Goal: Task Accomplishment & Management: Use online tool/utility

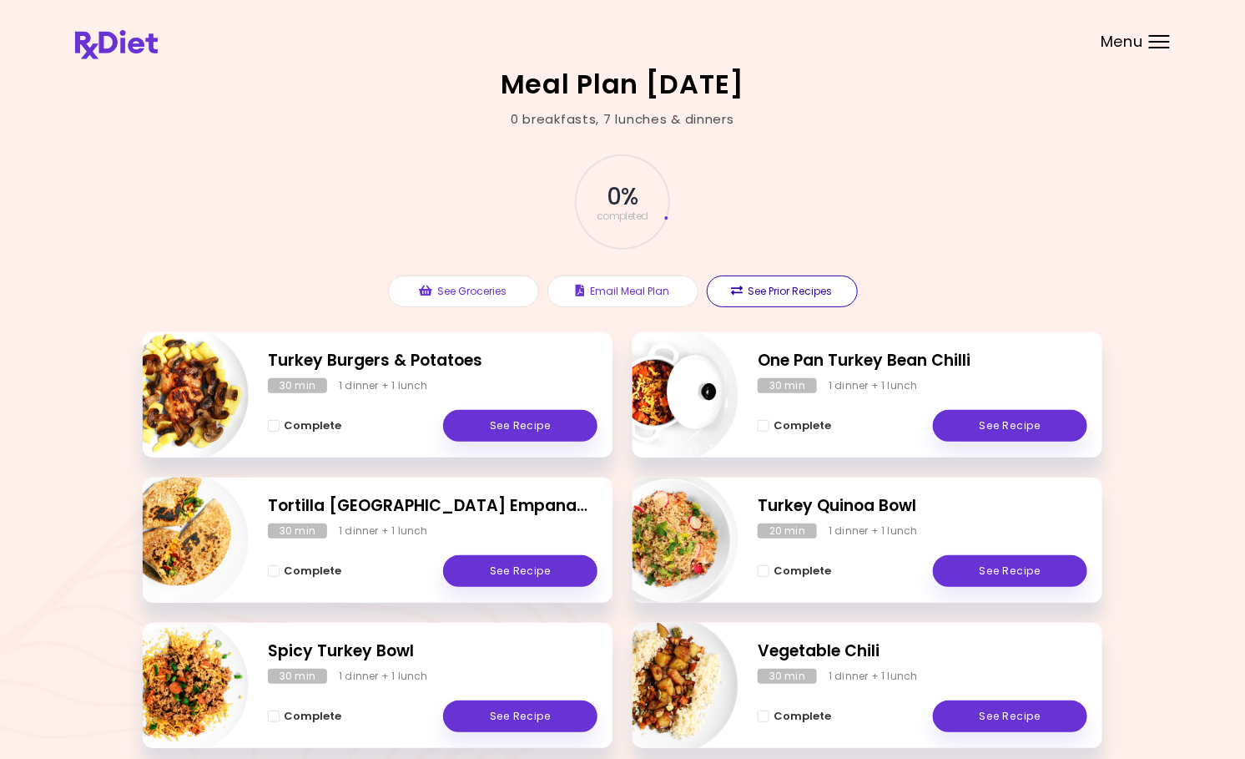
click at [822, 291] on button "See Prior Recipes" at bounding box center [782, 291] width 151 height 32
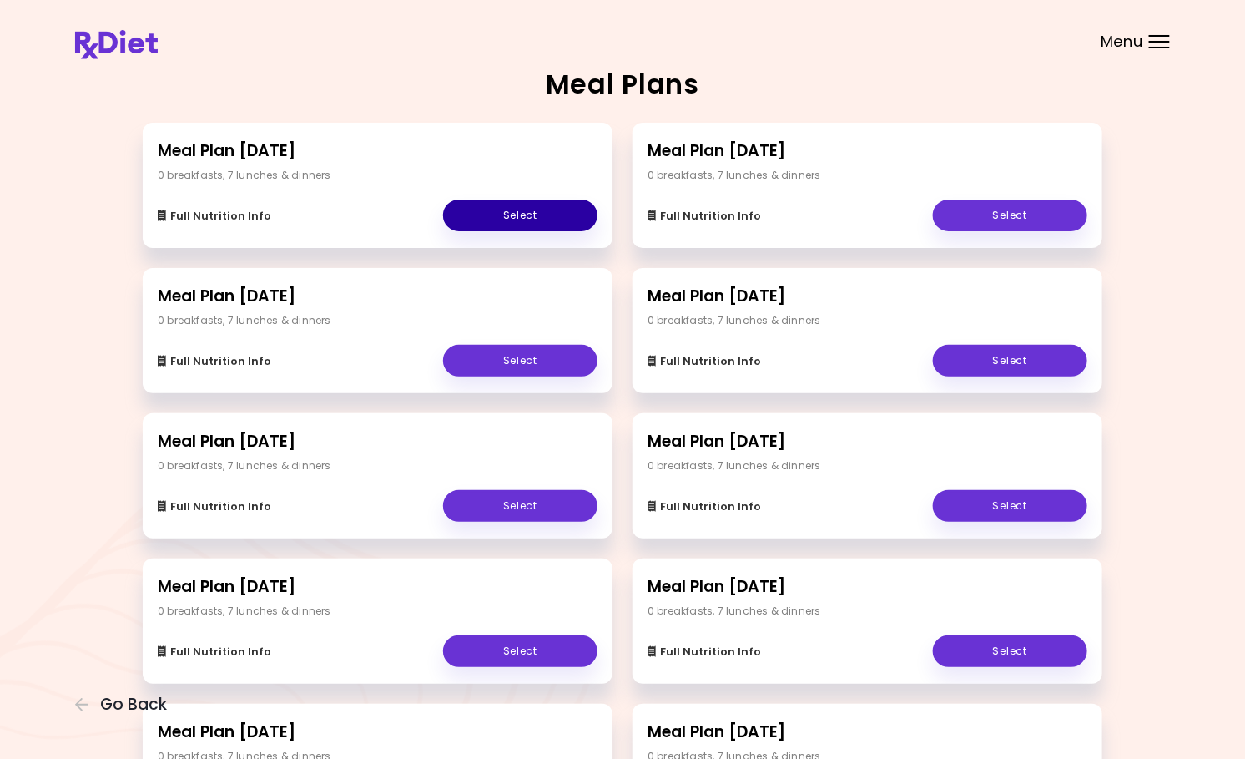
click at [503, 220] on link "Select" at bounding box center [520, 215] width 154 height 32
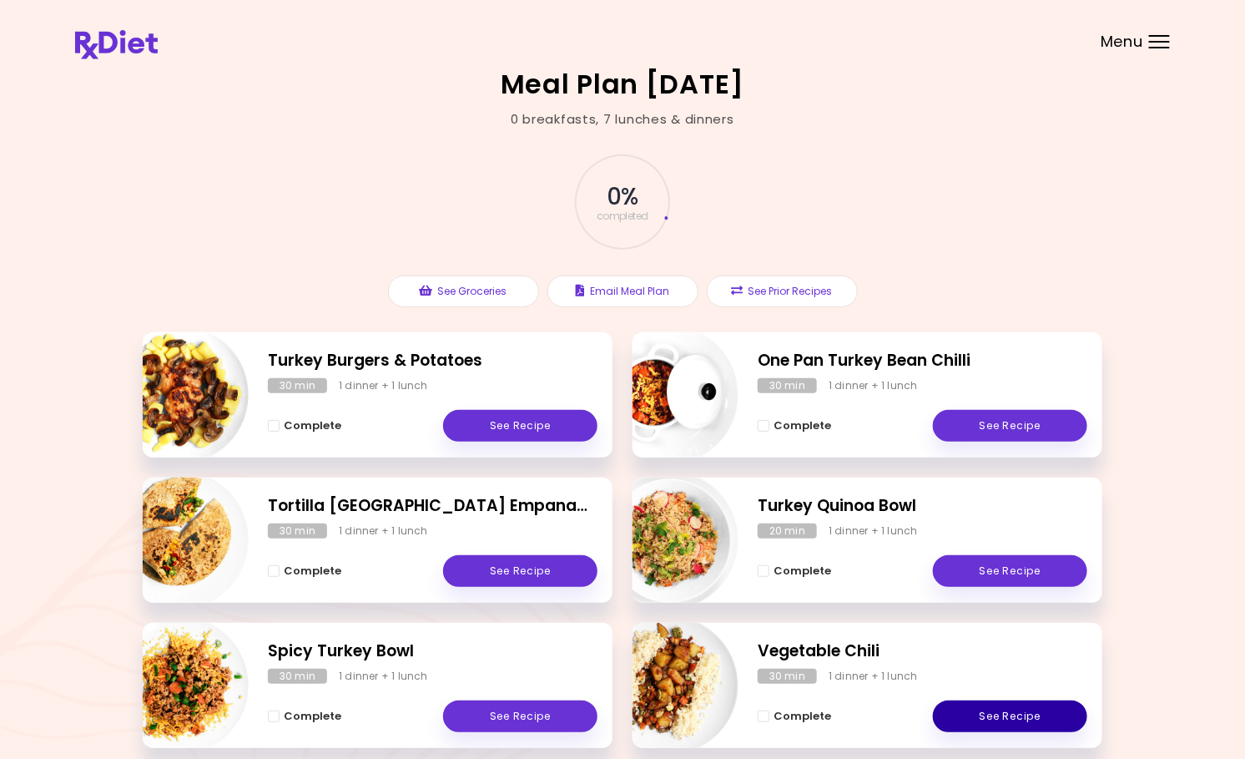
click at [1029, 716] on link "See Recipe" at bounding box center [1010, 716] width 154 height 32
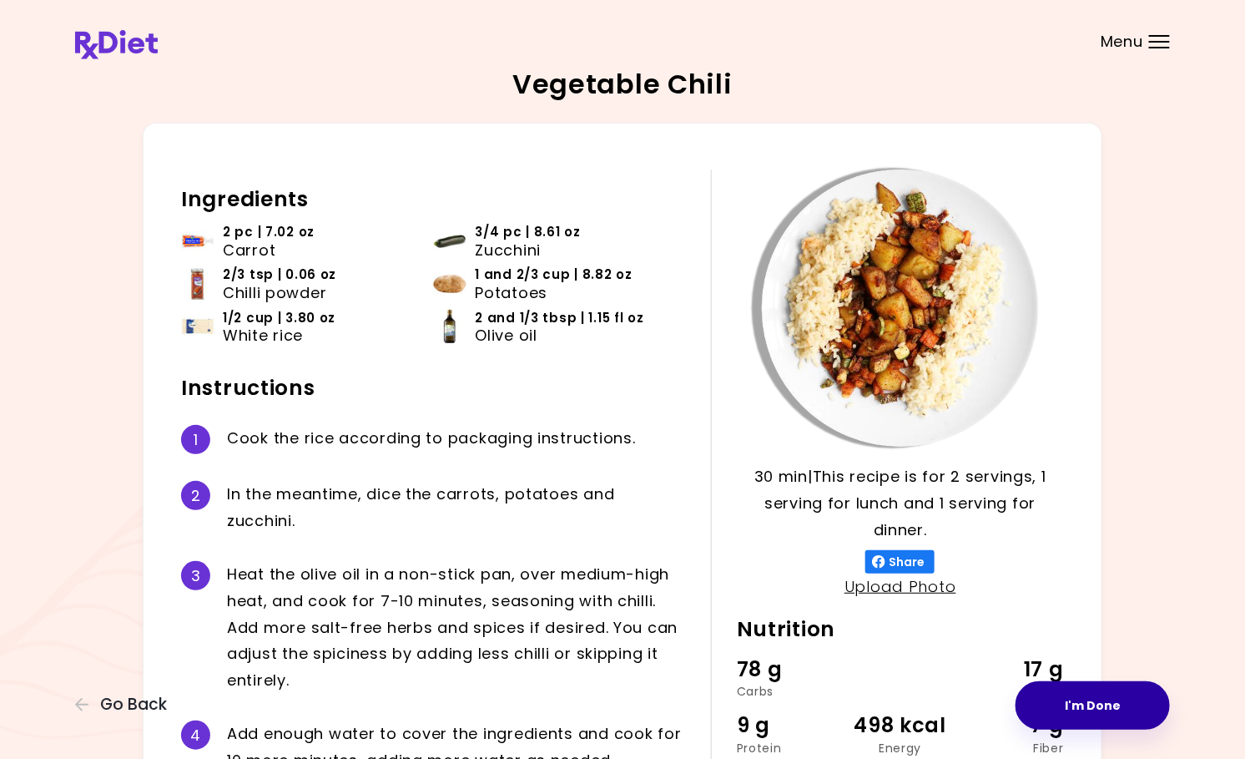
click at [1029, 716] on button "I'm Done" at bounding box center [1093, 705] width 154 height 48
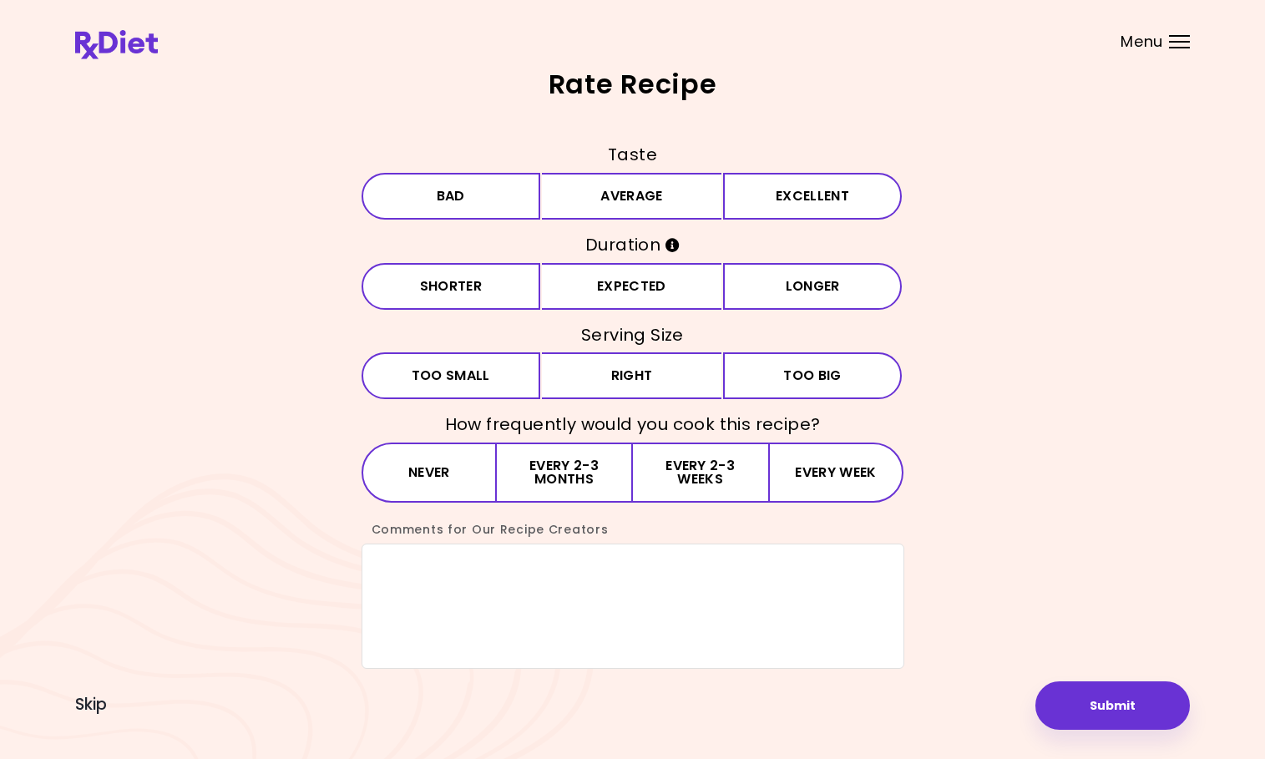
click at [1029, 716] on div "Rate Recipe Taste Bad Average Excellent Duration Shorter Expected Longer Servin…" at bounding box center [632, 379] width 1265 height 759
click at [1037, 716] on div "Rate Recipe Taste Bad Average Excellent Duration Shorter Expected Longer Servin…" at bounding box center [632, 379] width 1265 height 759
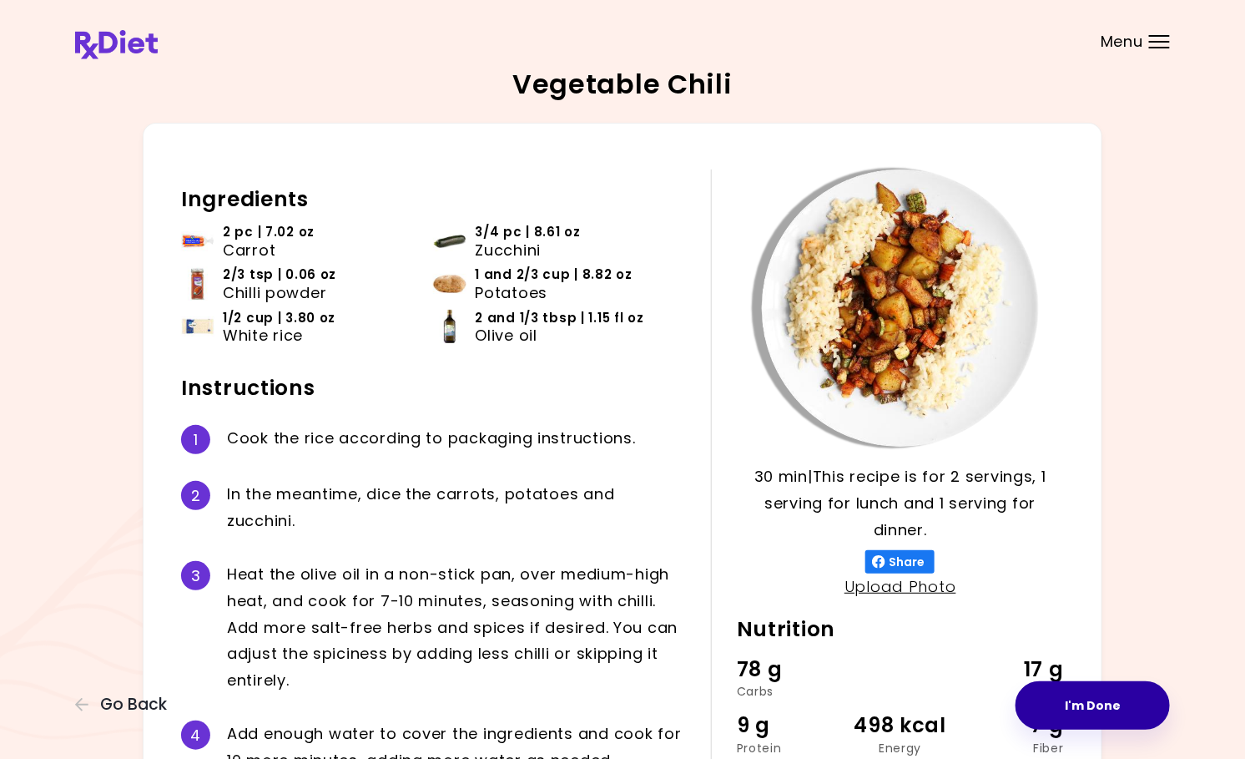
click at [1107, 694] on button "I'm Done" at bounding box center [1093, 705] width 154 height 48
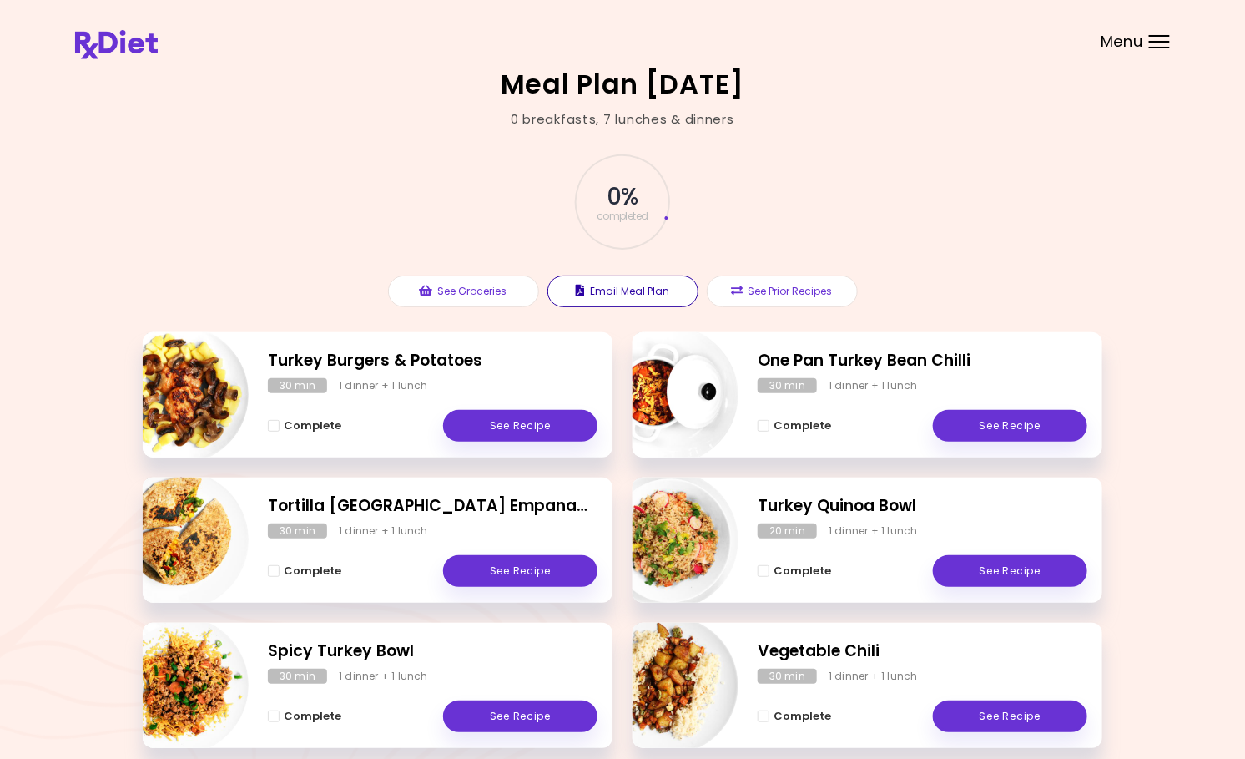
click at [632, 286] on button "Email Meal Plan" at bounding box center [623, 291] width 151 height 32
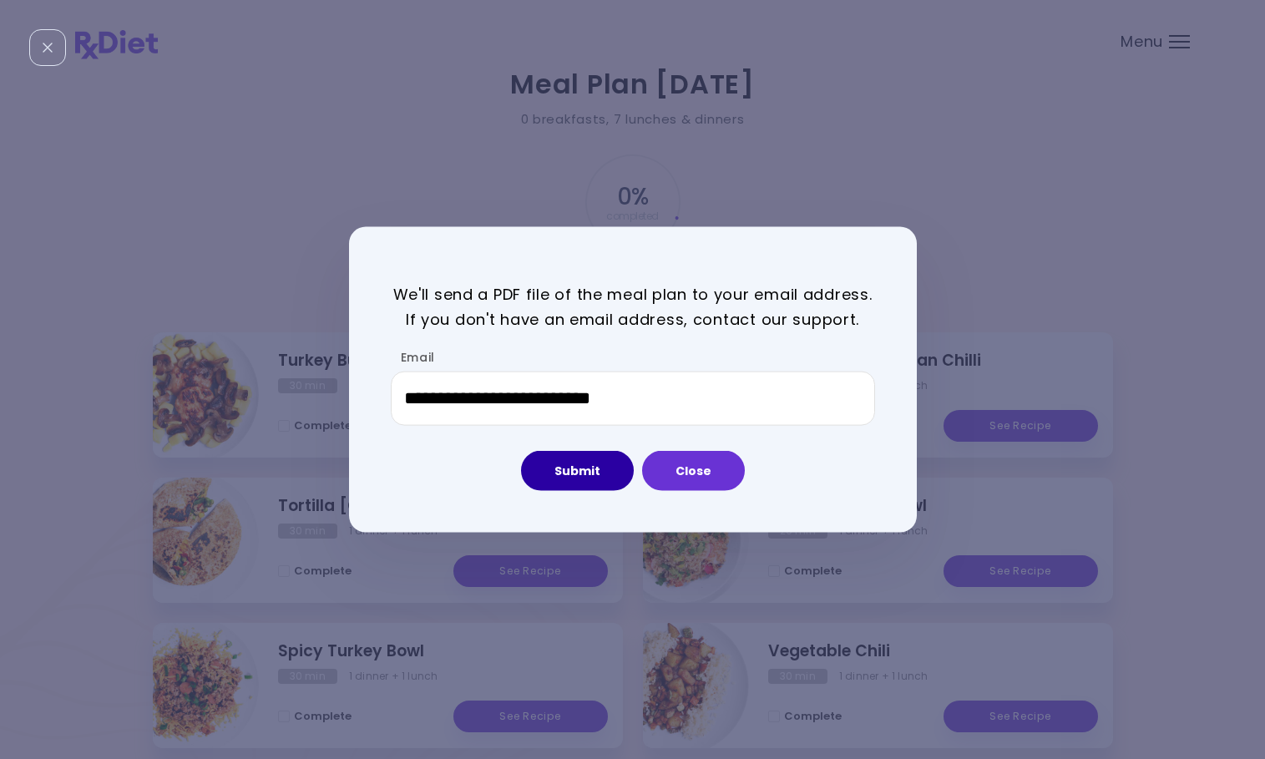
click at [597, 472] on button "Submit" at bounding box center [577, 471] width 113 height 40
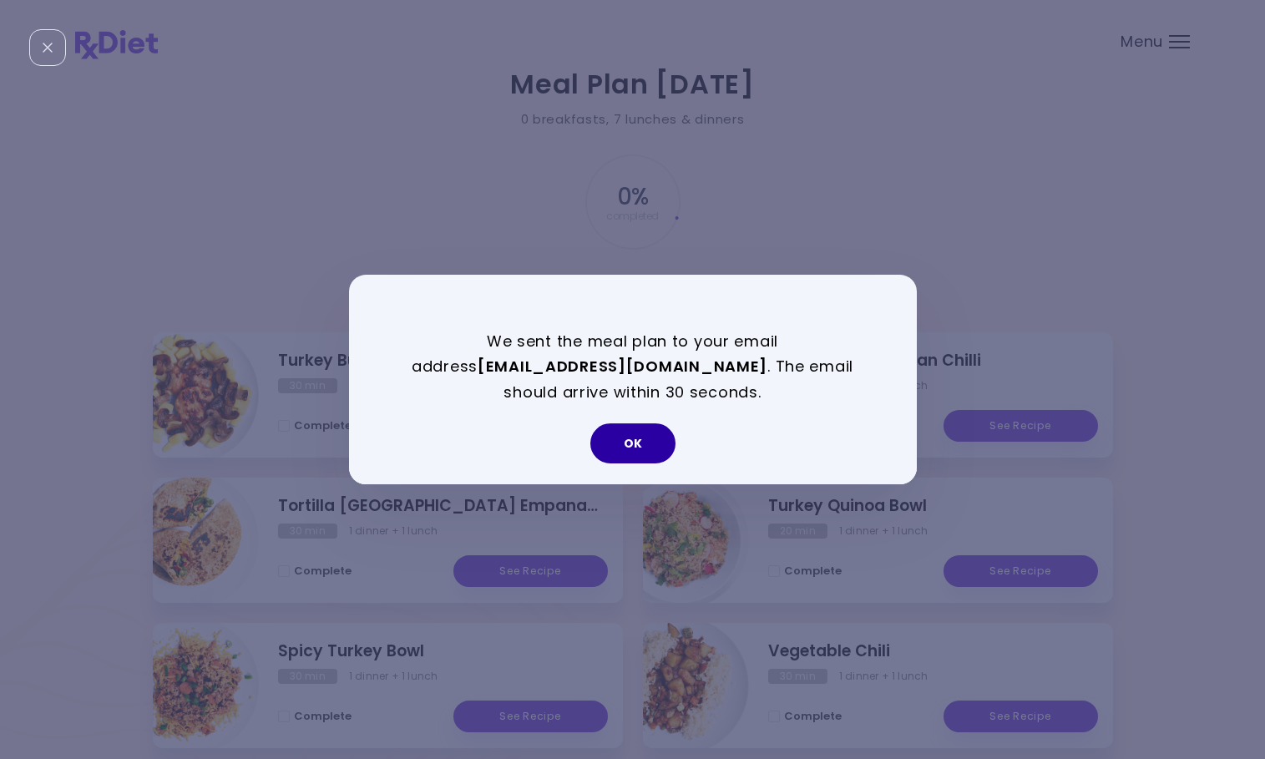
click at [652, 439] on button "OK" at bounding box center [632, 443] width 85 height 40
